Goal: Task Accomplishment & Management: Complete application form

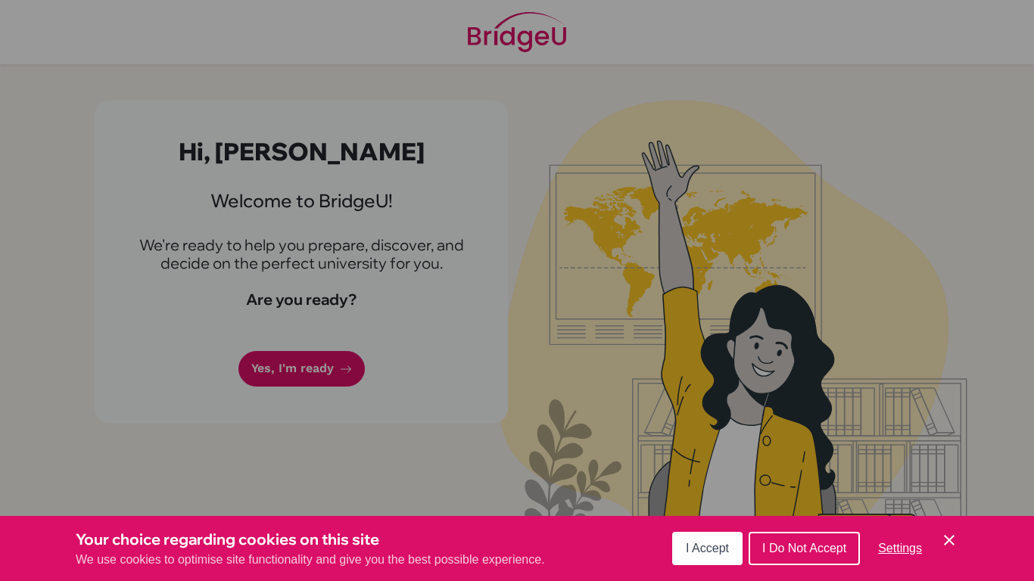
click at [725, 544] on span "I Accept" at bounding box center [707, 548] width 43 height 13
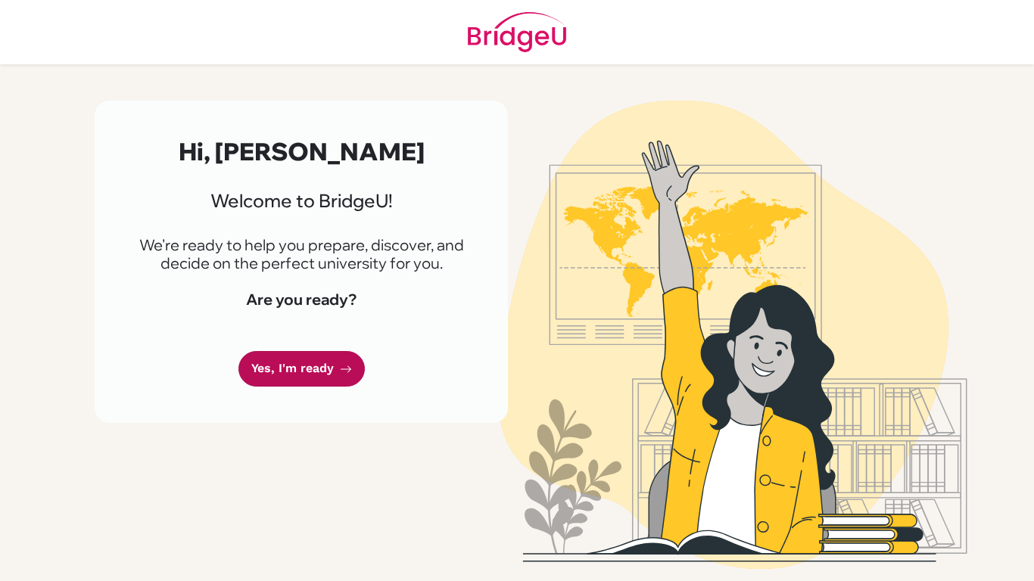
click at [327, 365] on link "Yes, I'm ready" at bounding box center [301, 369] width 126 height 36
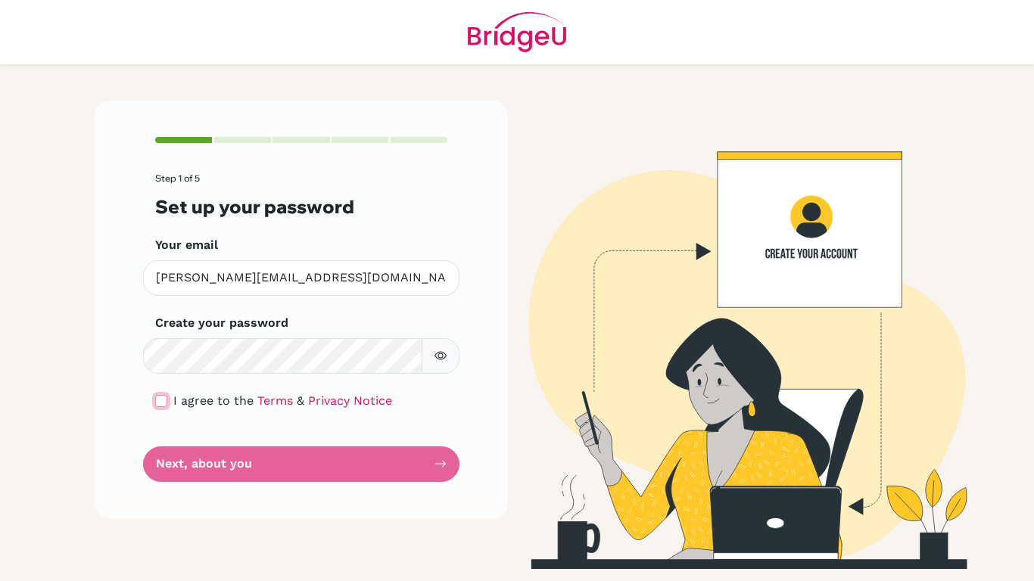
click at [162, 404] on input "checkbox" at bounding box center [161, 401] width 12 height 12
checkbox input "true"
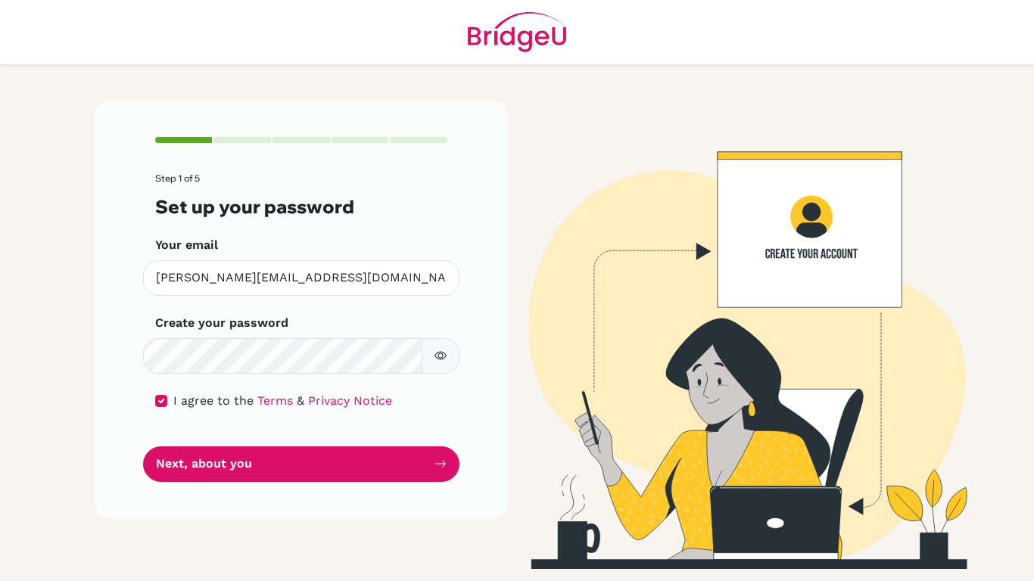
click at [449, 364] on button "button" at bounding box center [441, 356] width 38 height 36
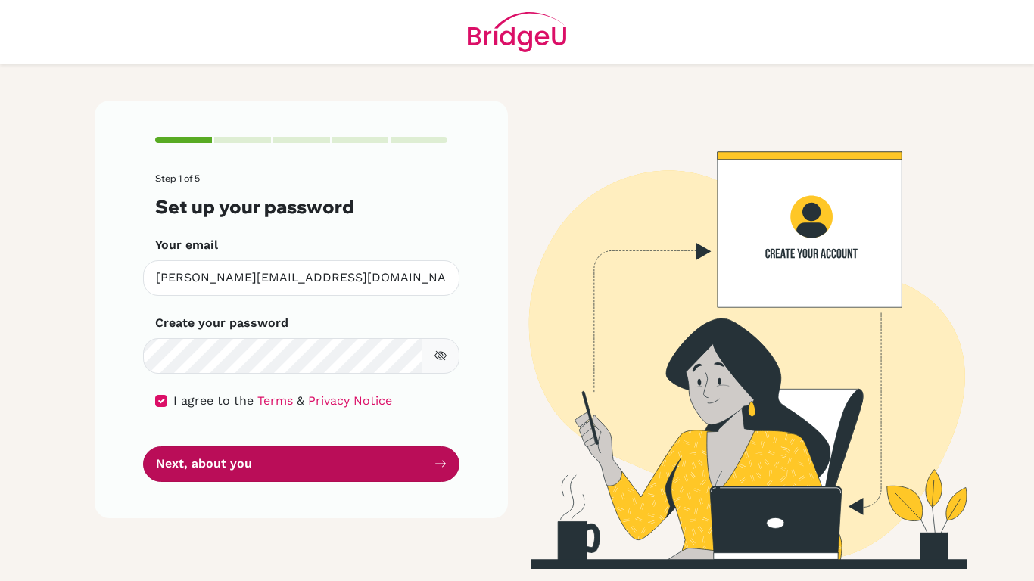
click at [398, 461] on button "Next, about you" at bounding box center [301, 465] width 316 height 36
